Goal: Task Accomplishment & Management: Use online tool/utility

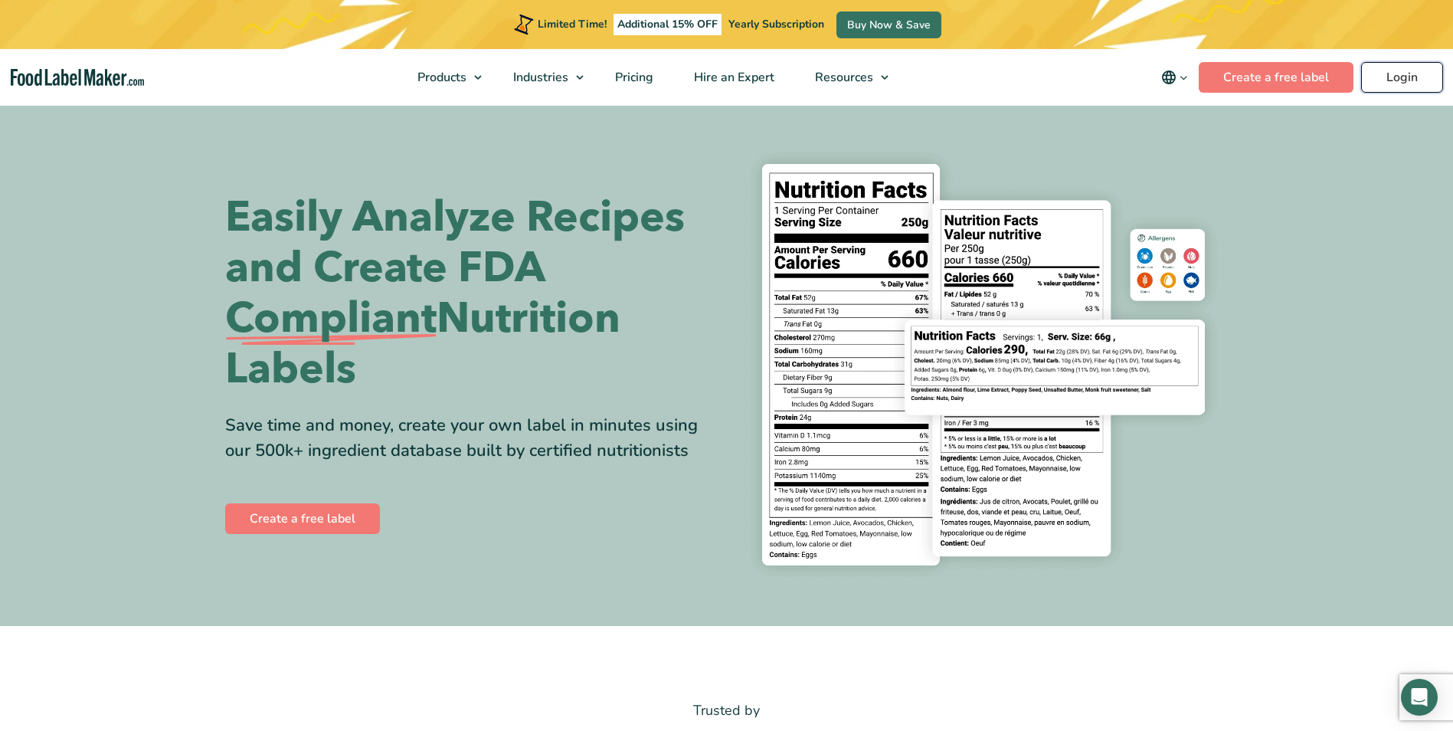
drag, startPoint x: 0, startPoint y: 0, endPoint x: 1407, endPoint y: 87, distance: 1409.3
click at [1407, 87] on link "Login" at bounding box center [1402, 77] width 82 height 31
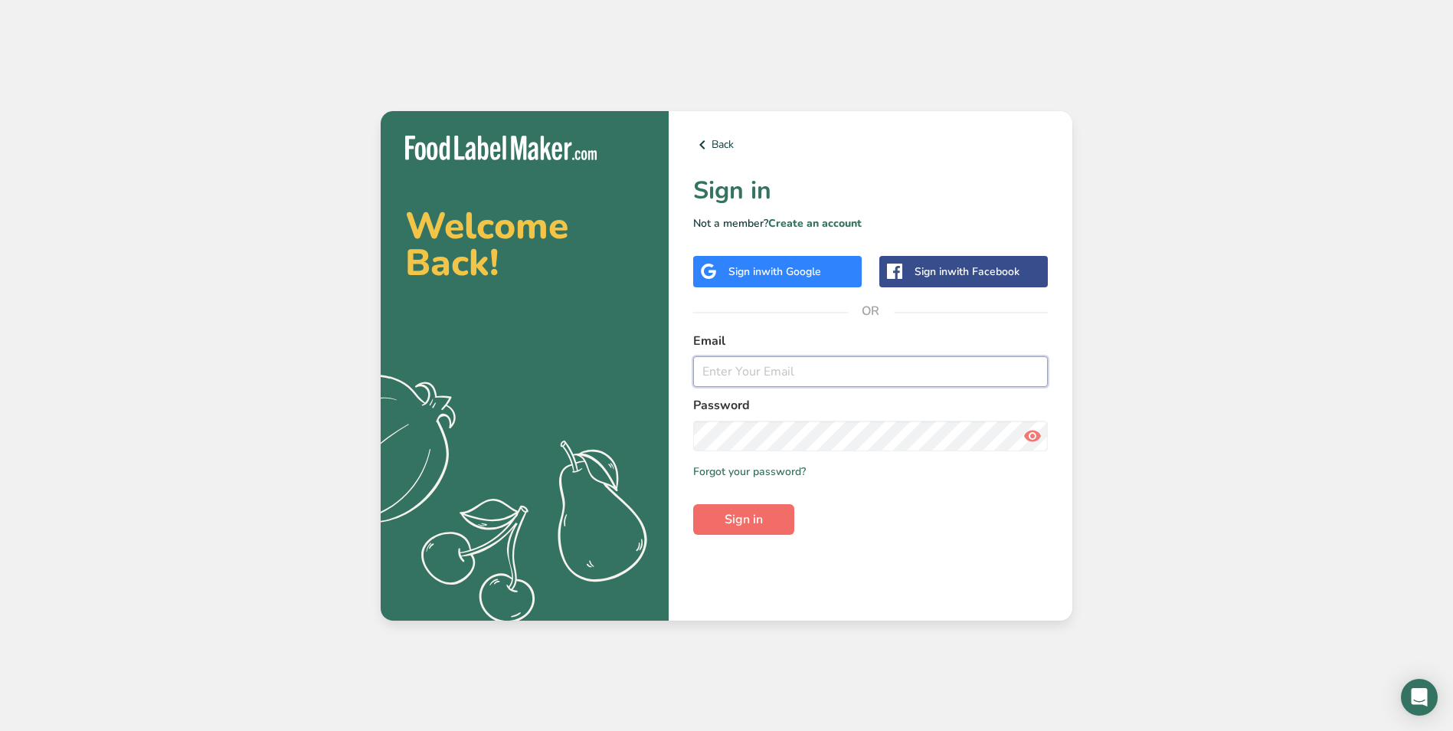
type input "[EMAIL_ADDRESS][DOMAIN_NAME]"
click at [733, 525] on span "Sign in" at bounding box center [744, 519] width 38 height 18
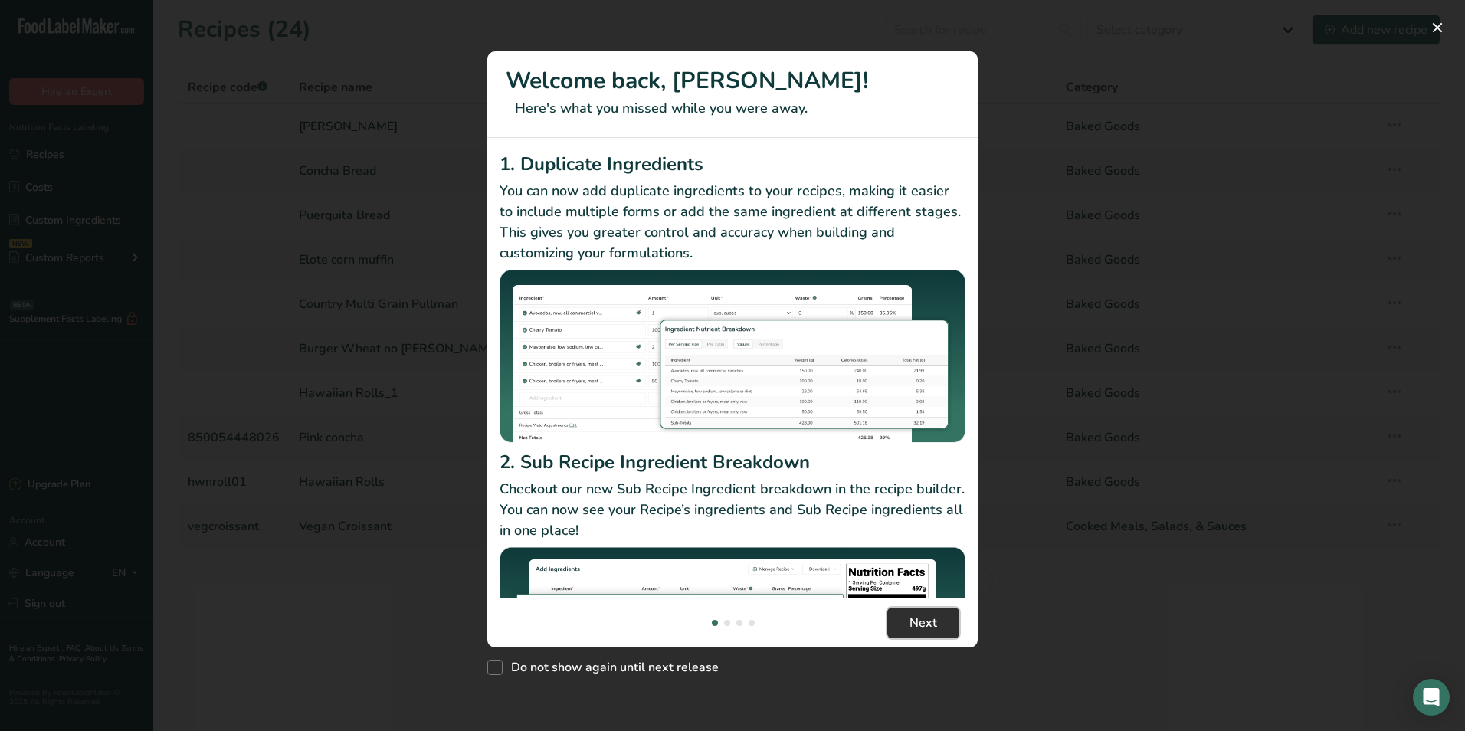
click at [922, 624] on span "Next" at bounding box center [923, 623] width 28 height 18
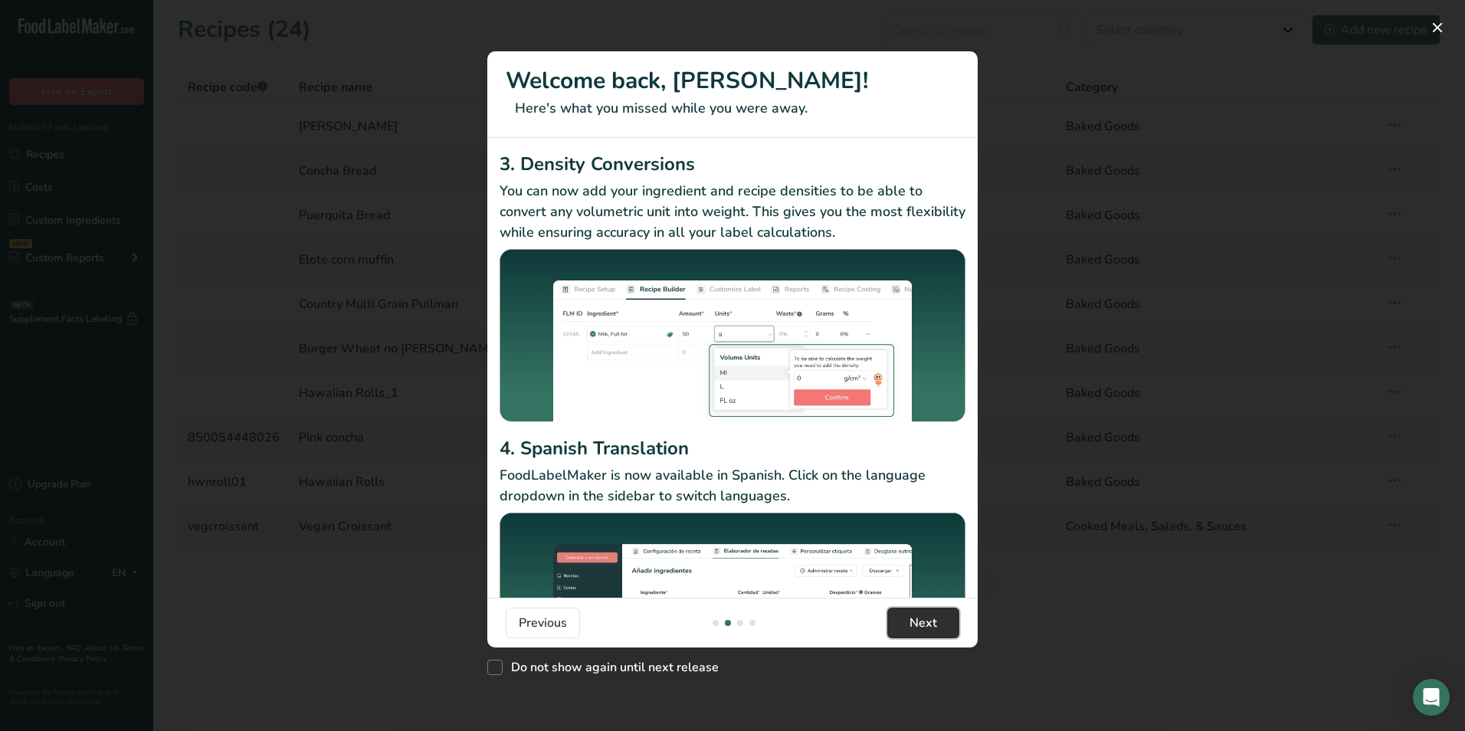
click at [922, 624] on span "Next" at bounding box center [923, 623] width 28 height 18
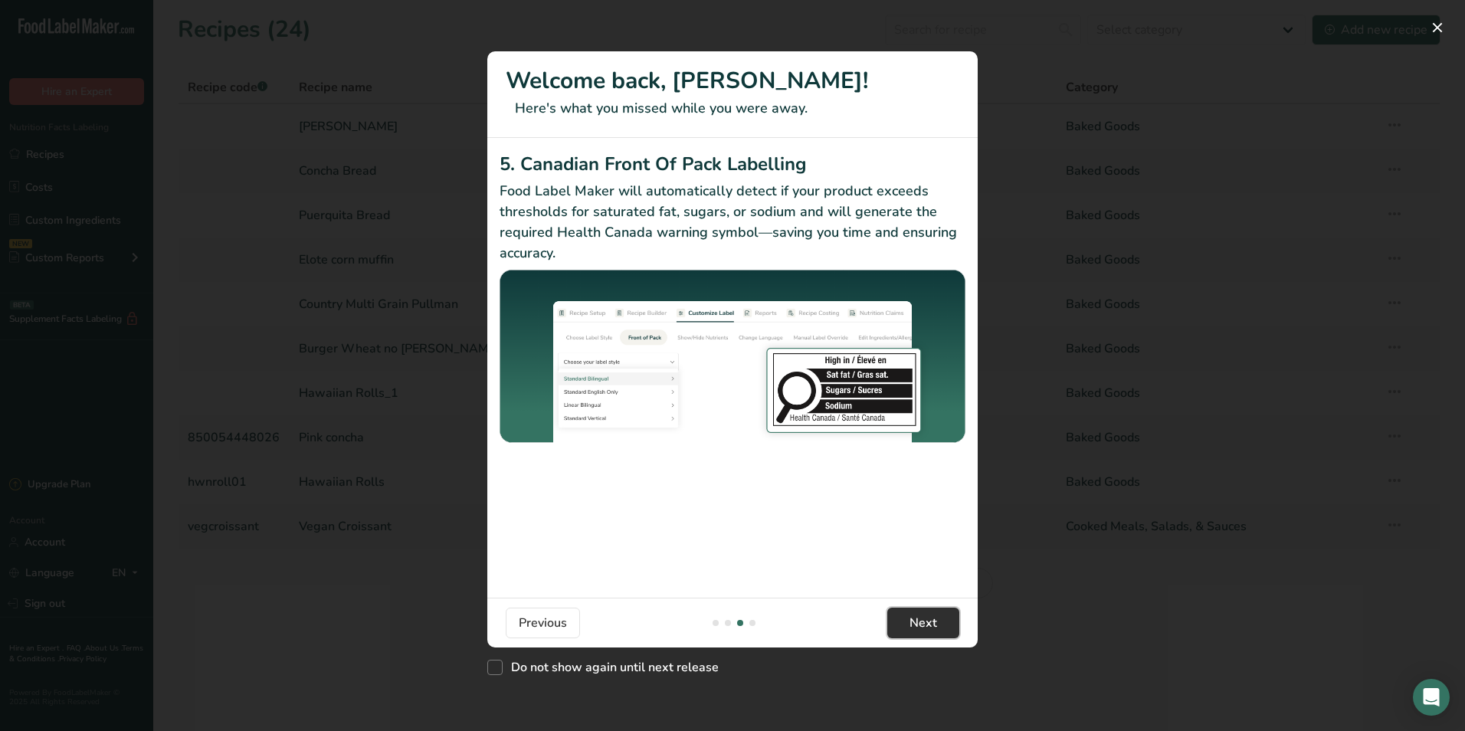
click at [922, 624] on span "Next" at bounding box center [923, 623] width 28 height 18
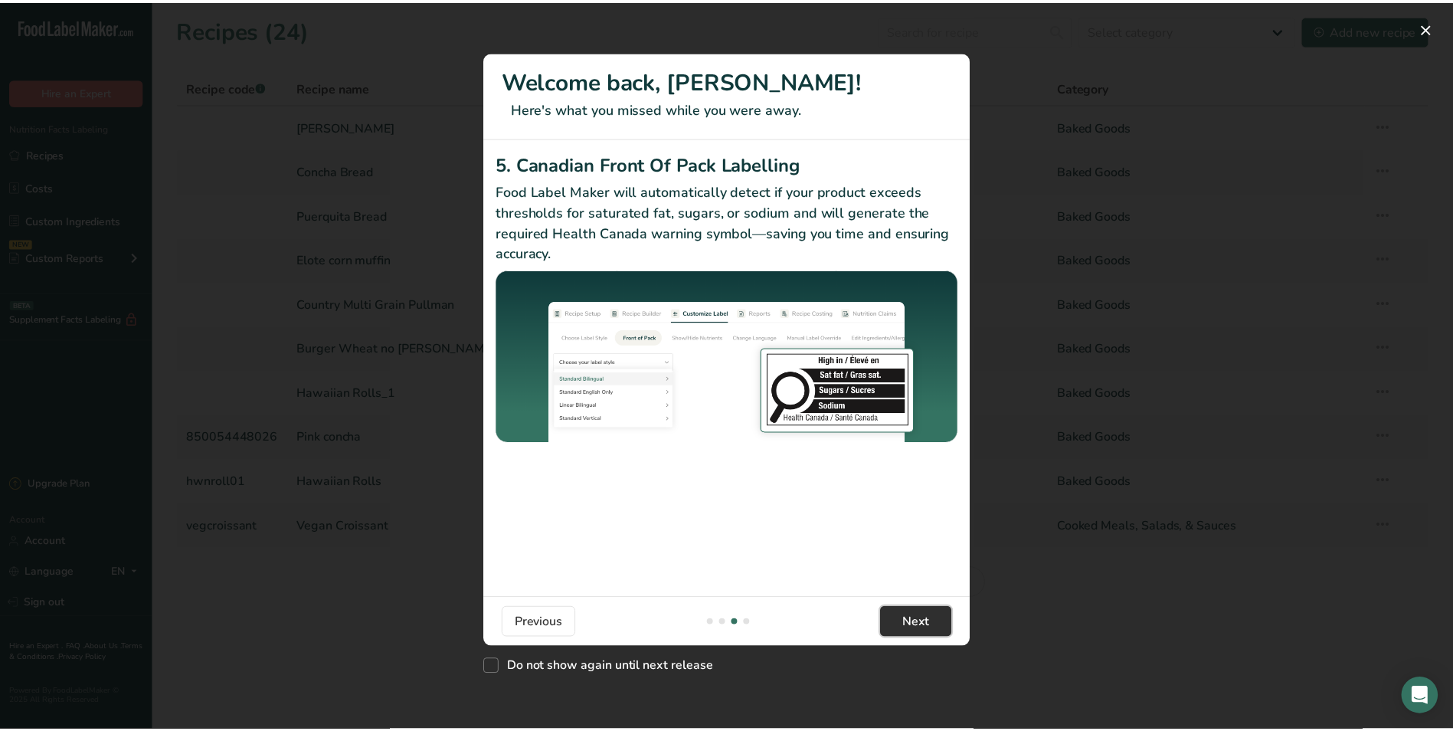
scroll to position [0, 1471]
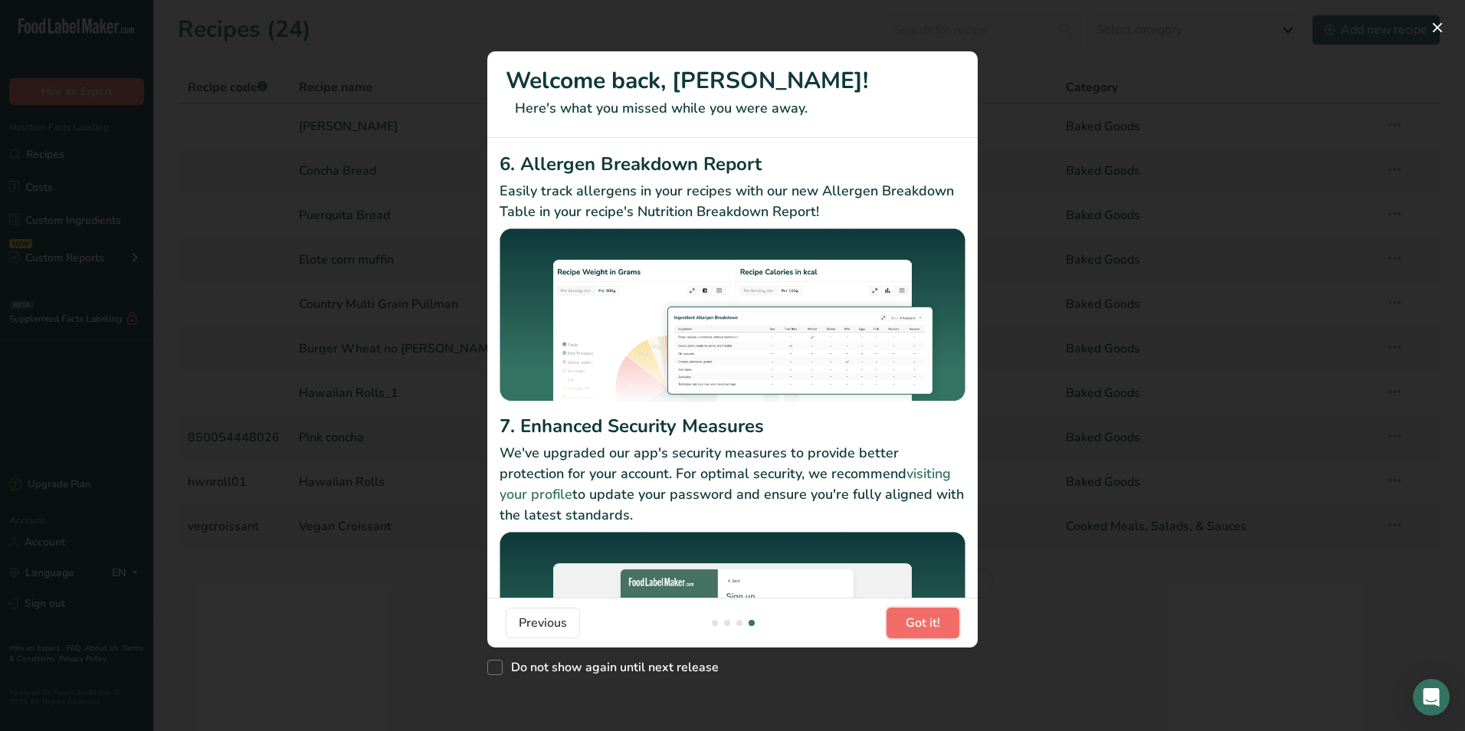
click at [922, 624] on span "Got it!" at bounding box center [923, 623] width 34 height 18
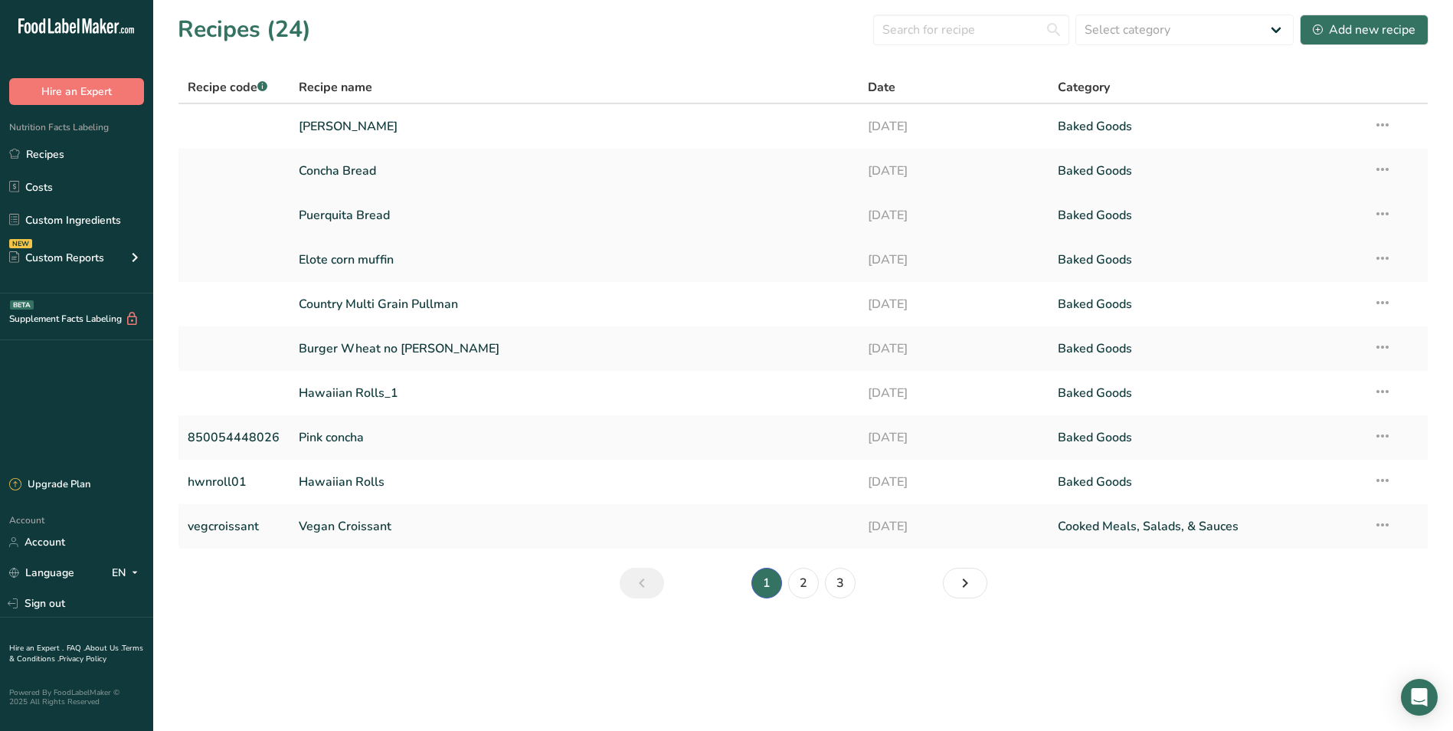
click at [360, 217] on link "Puerquita Bread" at bounding box center [574, 215] width 551 height 32
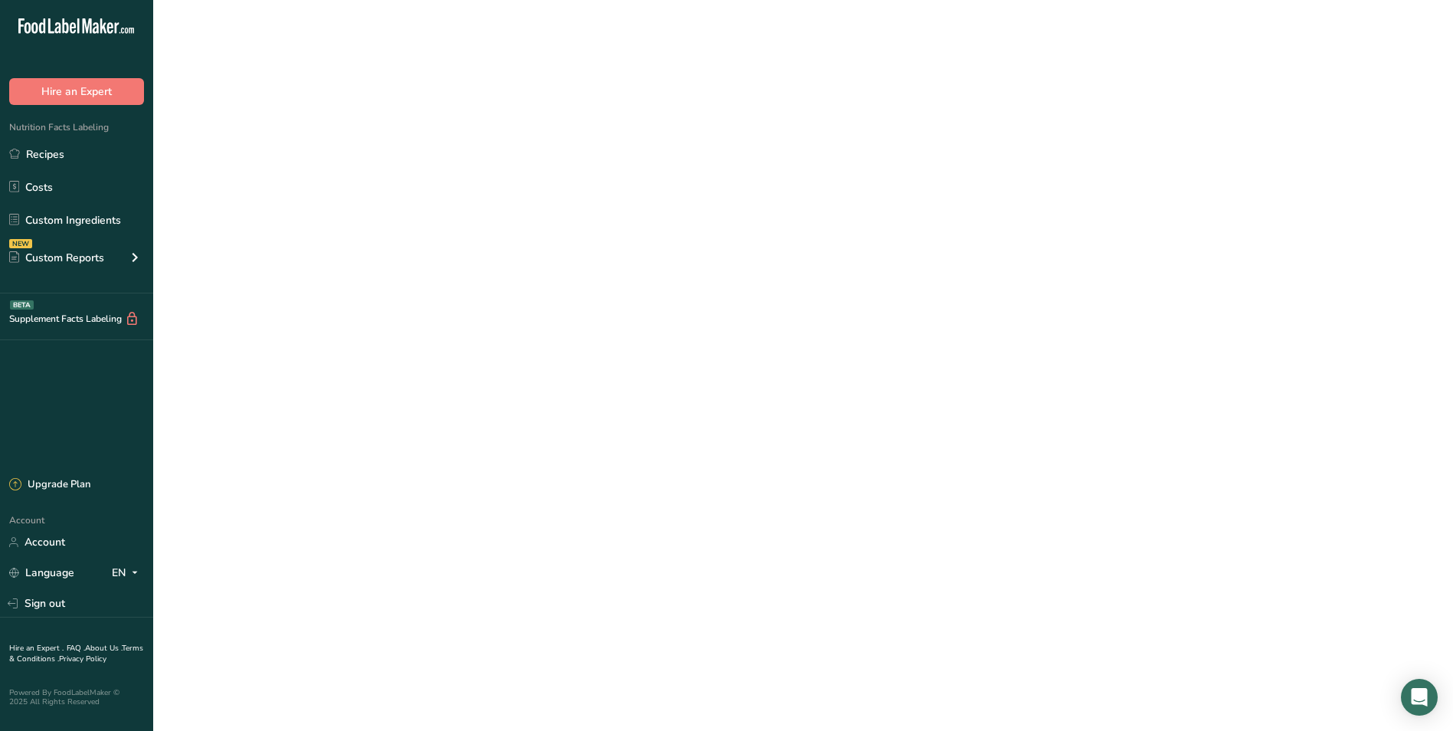
click at [360, 217] on link "Puerquita Bread" at bounding box center [574, 215] width 551 height 32
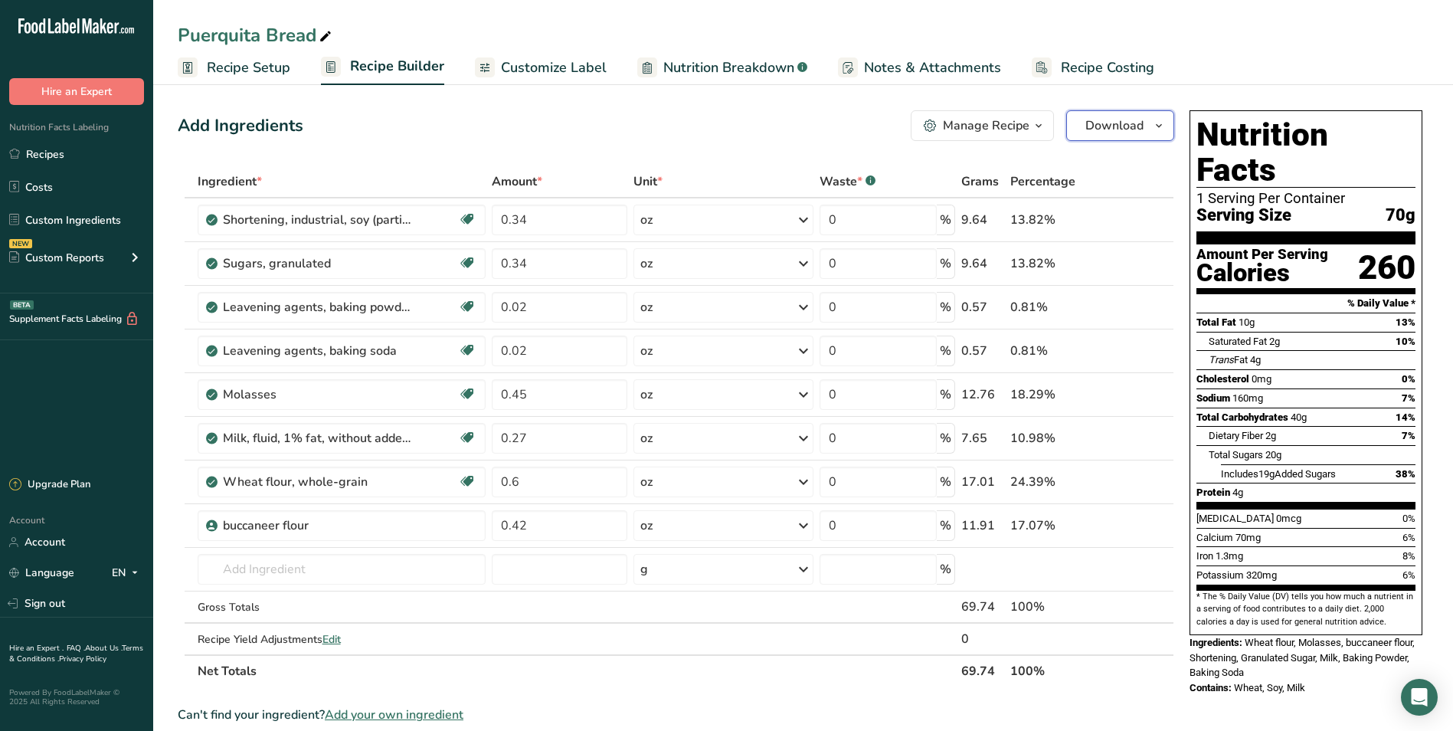
click at [1112, 129] on span "Download" at bounding box center [1115, 125] width 58 height 18
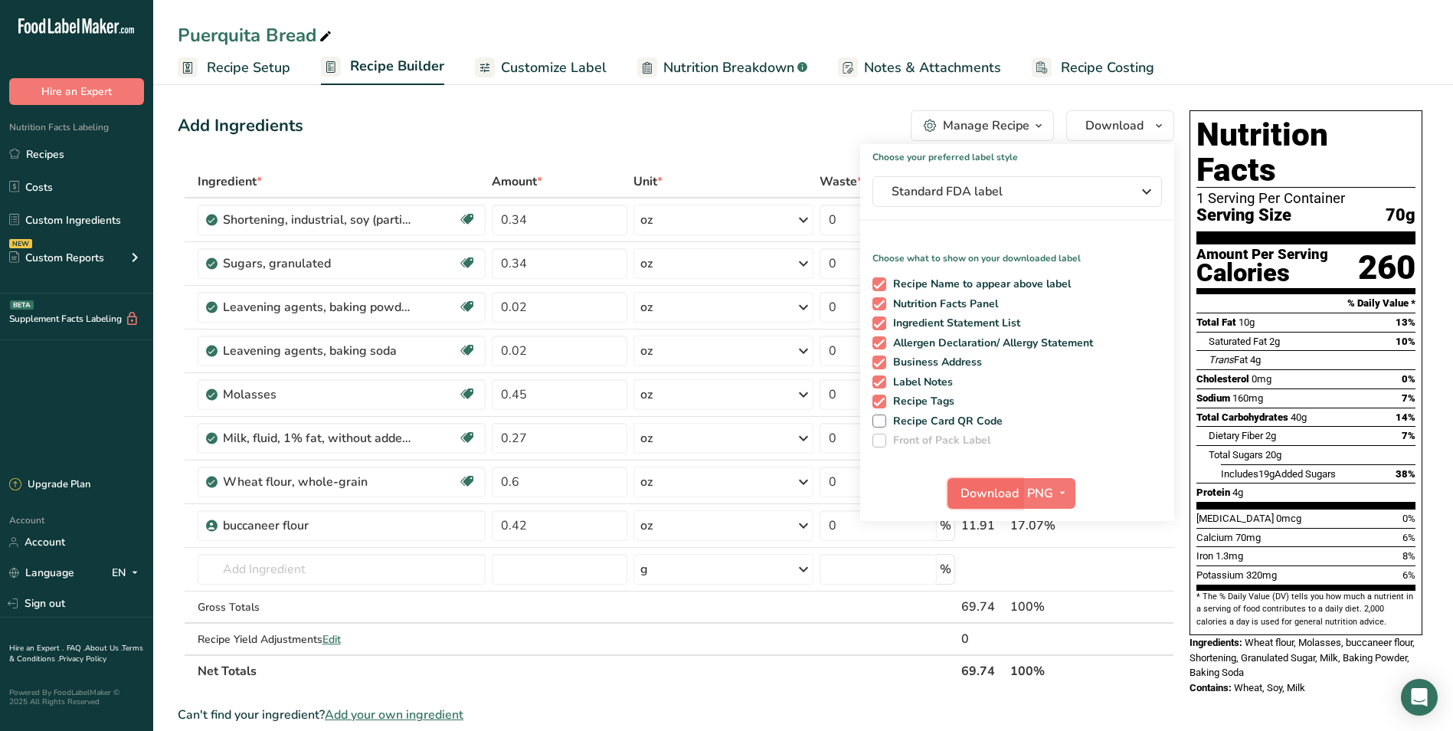
click at [984, 492] on span "Download" at bounding box center [990, 493] width 58 height 18
click at [729, 69] on span "Nutrition Breakdown" at bounding box center [728, 67] width 131 height 21
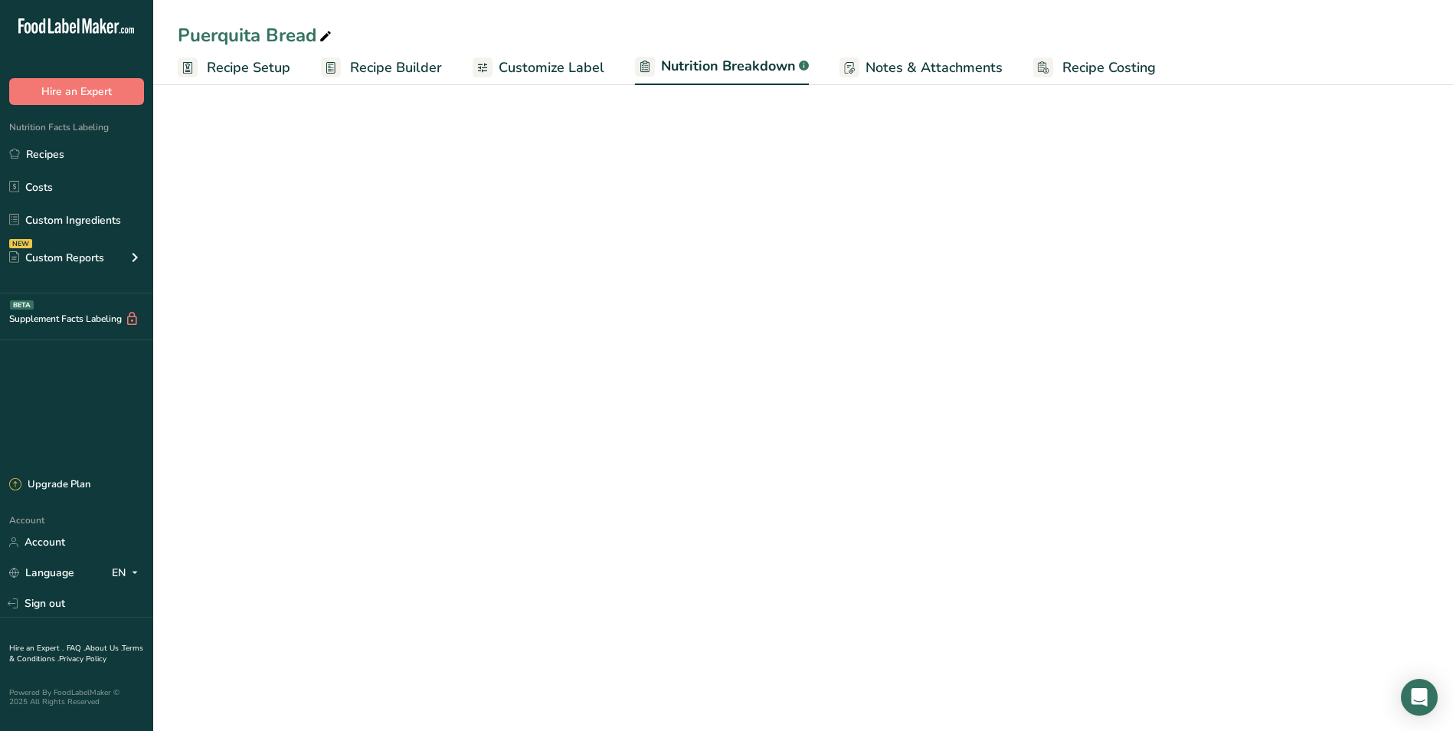
select select "Calories"
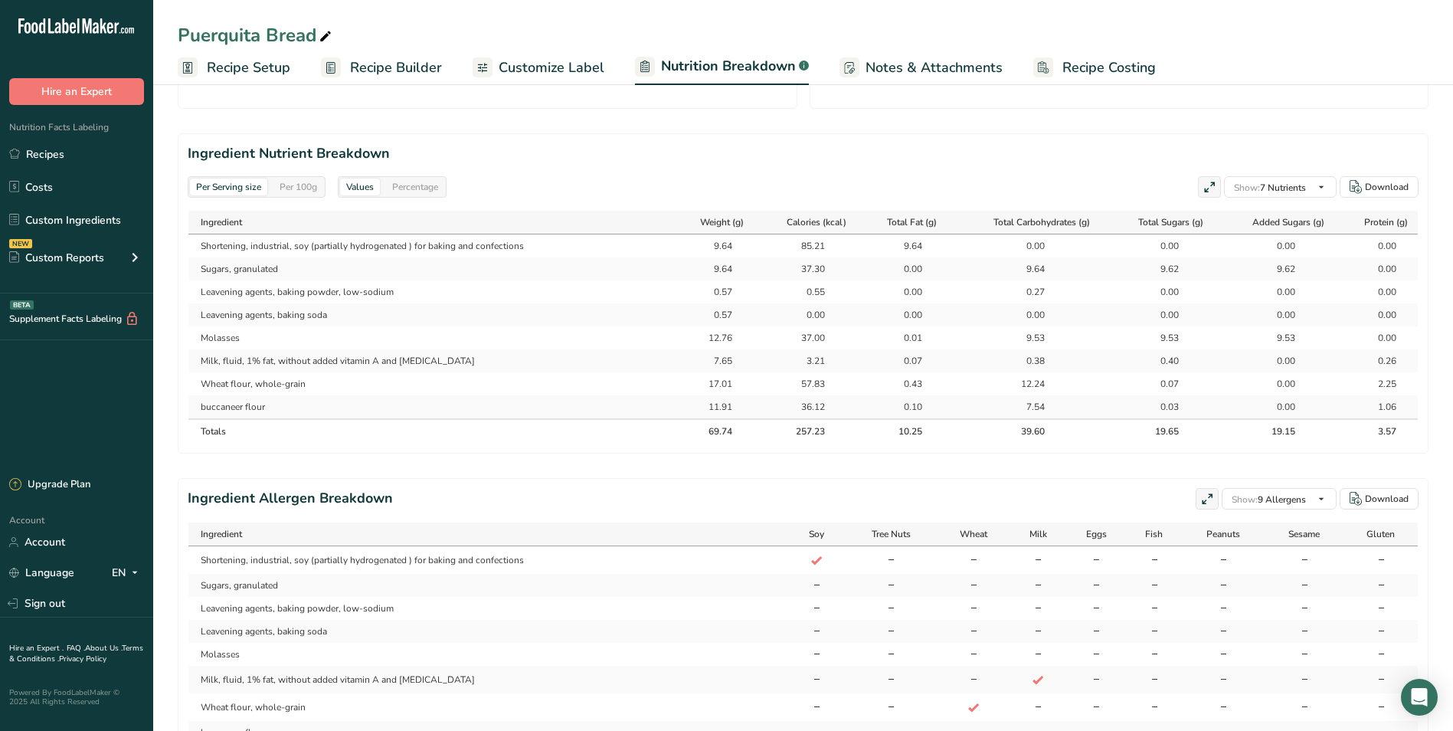
scroll to position [613, 0]
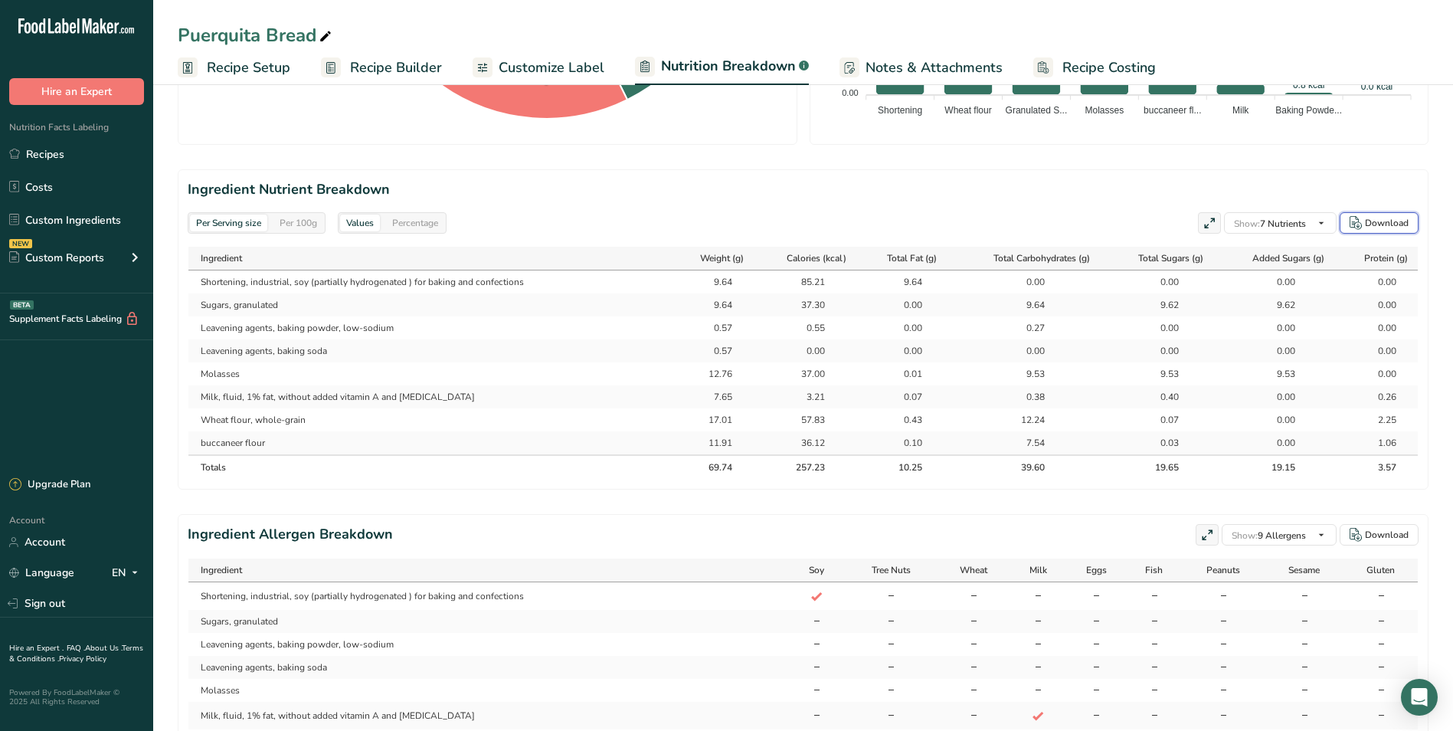
click at [1404, 221] on div "Download" at bounding box center [1387, 223] width 44 height 14
click at [1381, 541] on div "Download" at bounding box center [1387, 535] width 44 height 14
